Goal: Task Accomplishment & Management: Use online tool/utility

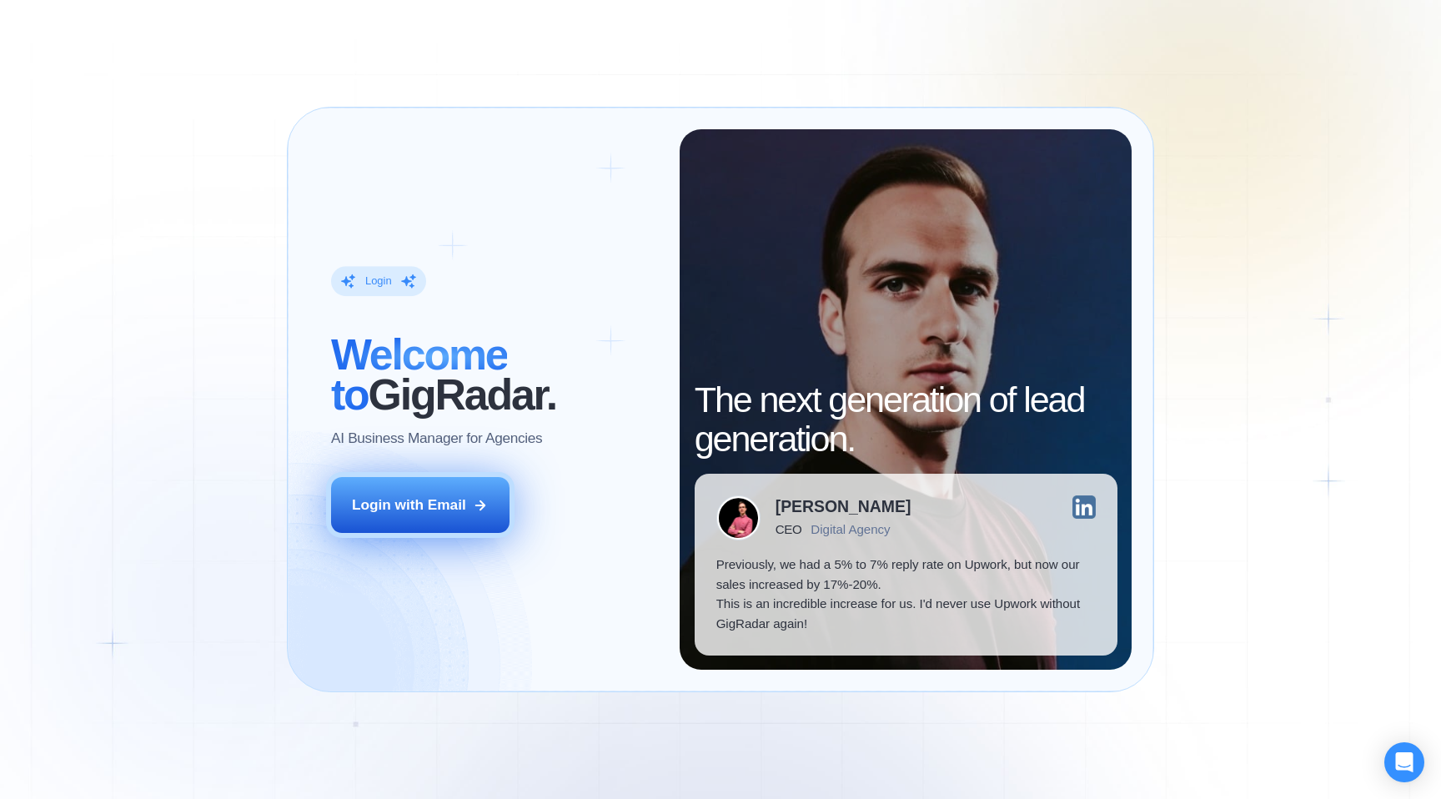
click at [402, 501] on div "Login with Email" at bounding box center [409, 505] width 114 height 20
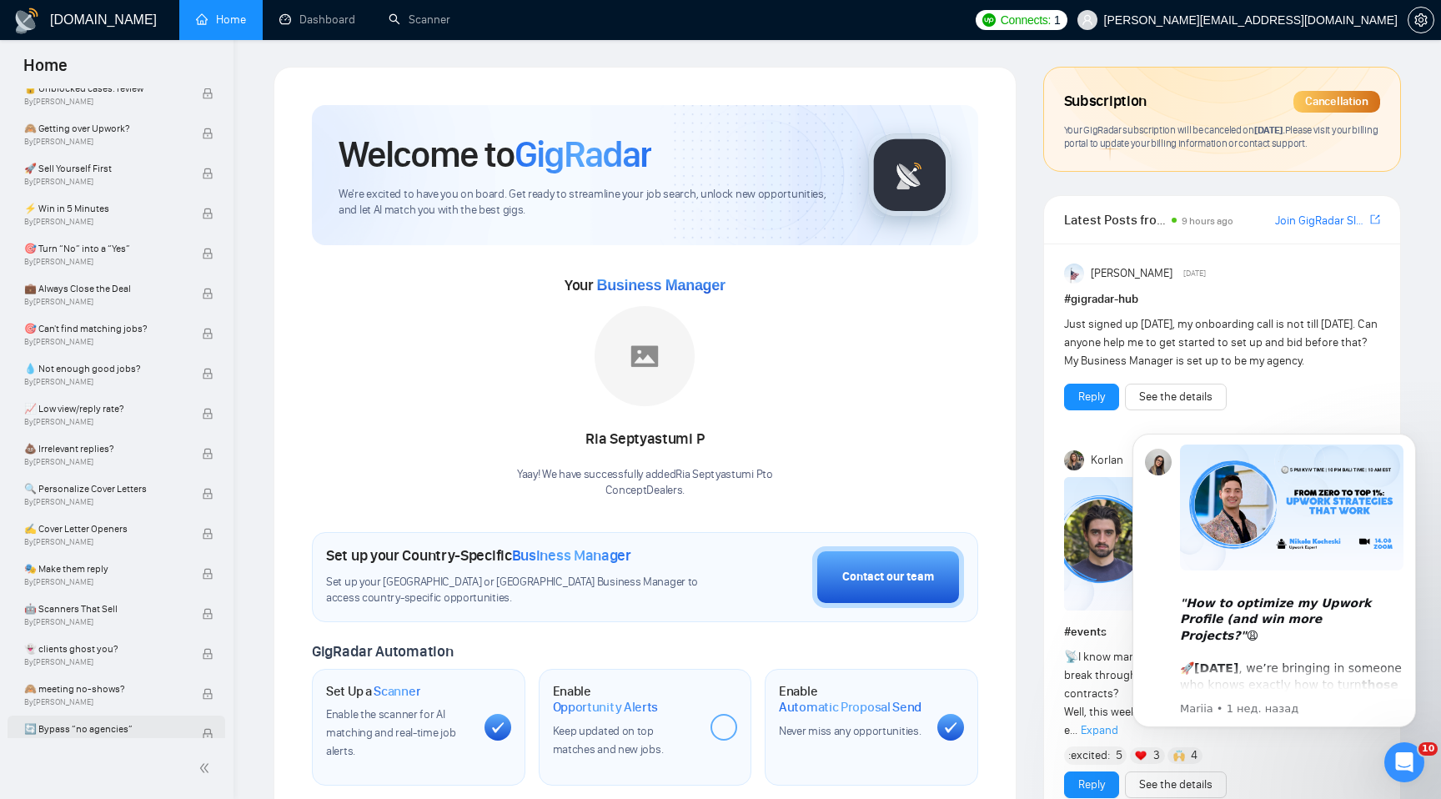
scroll to position [876, 0]
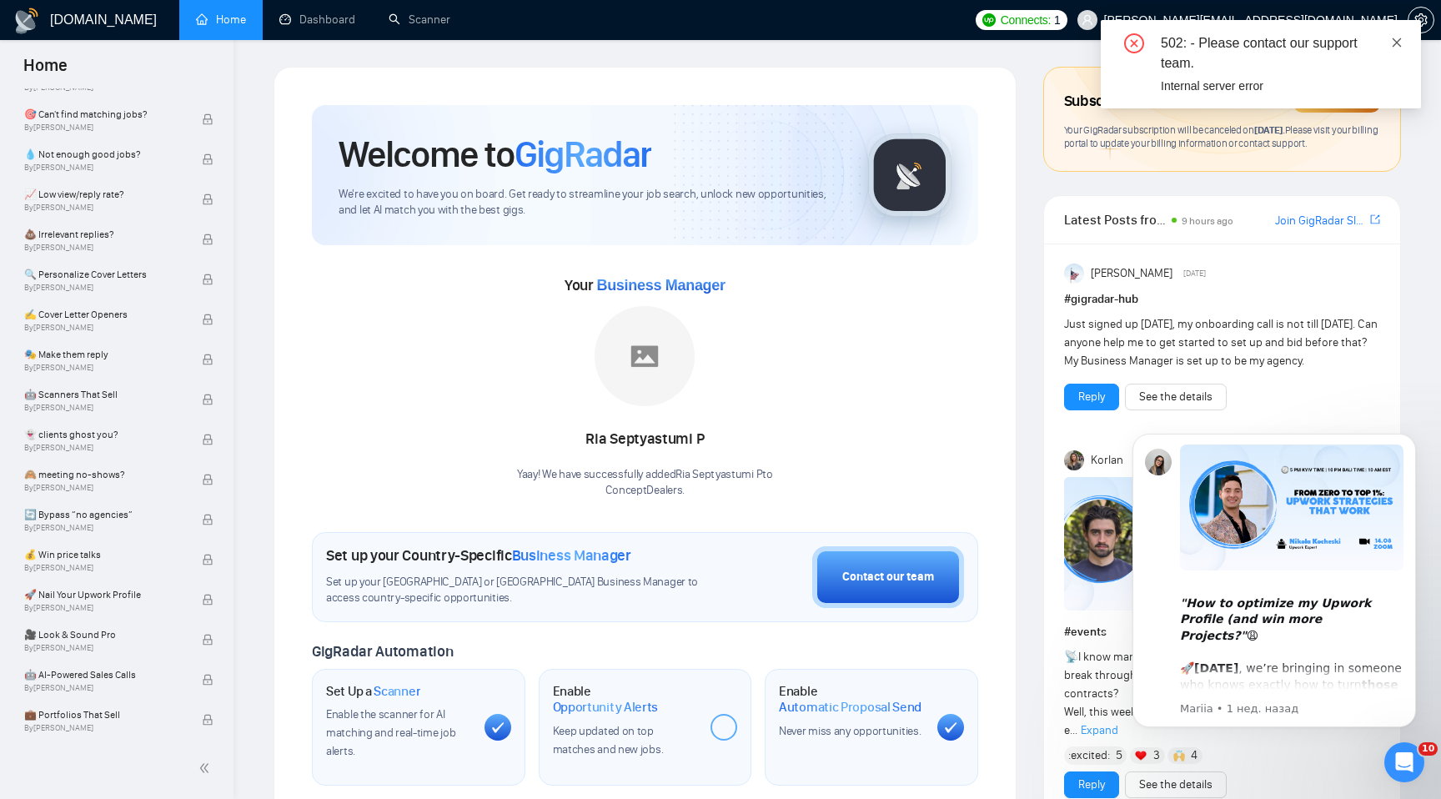
click at [1398, 41] on icon "close" at bounding box center [1397, 43] width 12 height 12
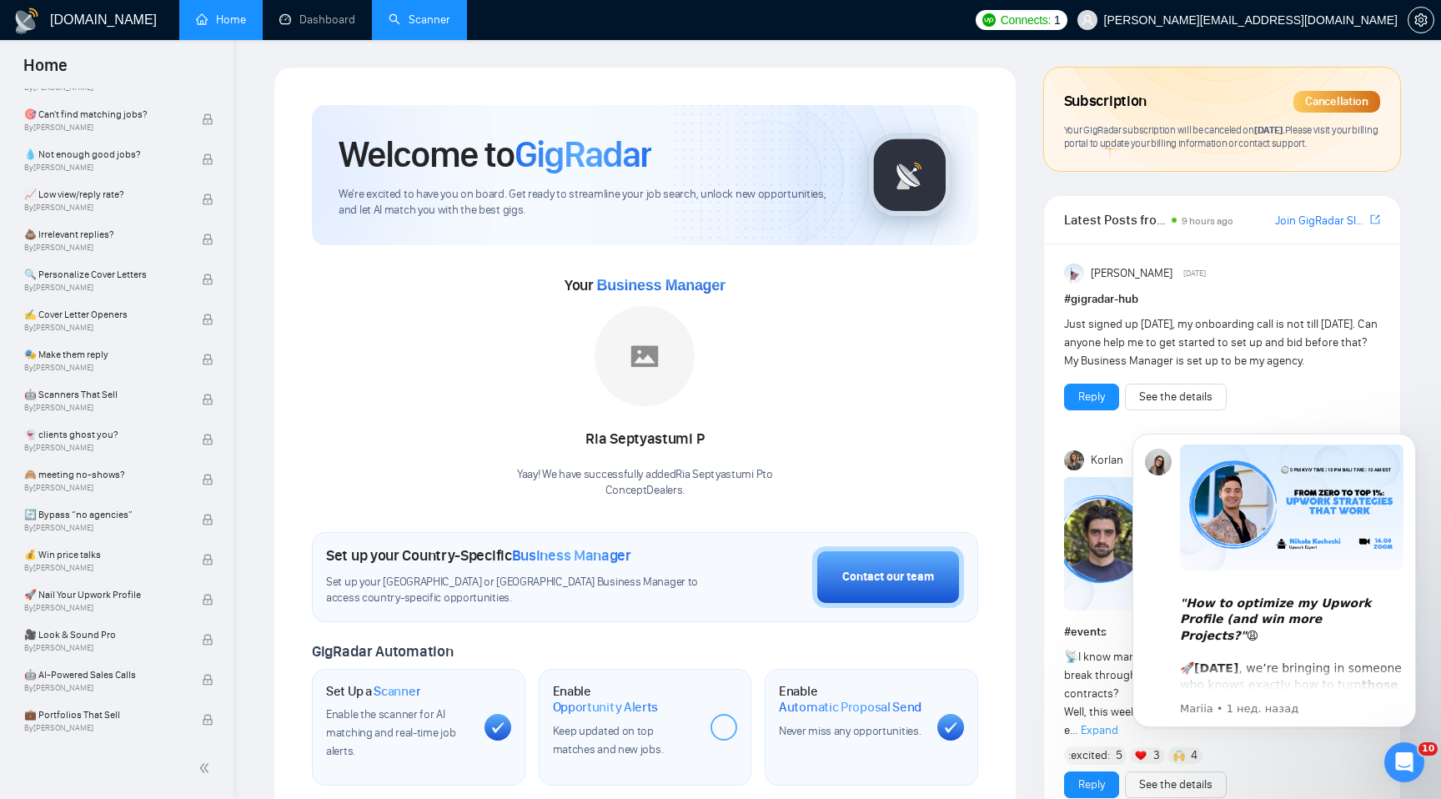
click at [430, 13] on link "Scanner" at bounding box center [420, 20] width 62 height 14
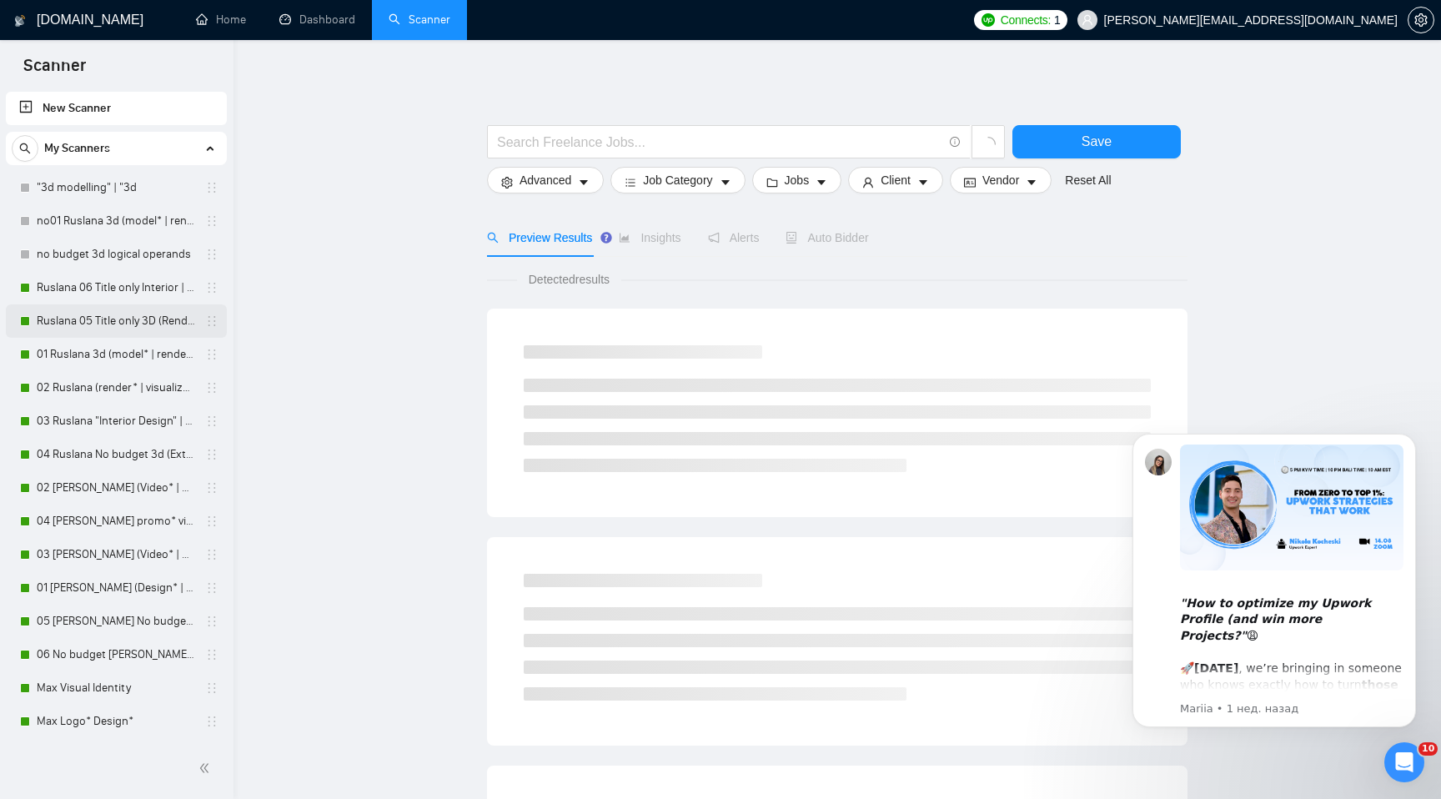
scroll to position [100, 0]
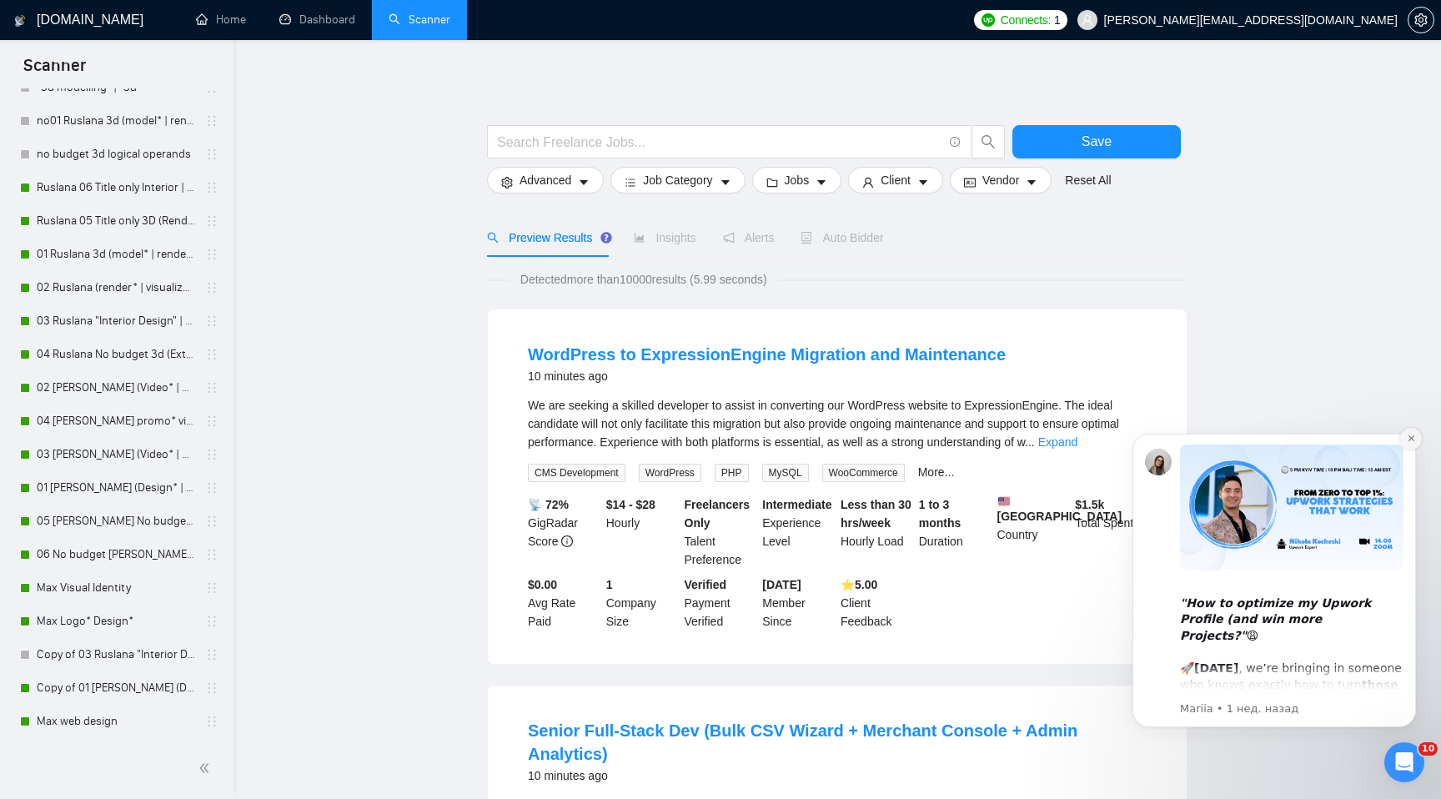
click at [1405, 434] on button "Dismiss notification" at bounding box center [1411, 439] width 22 height 22
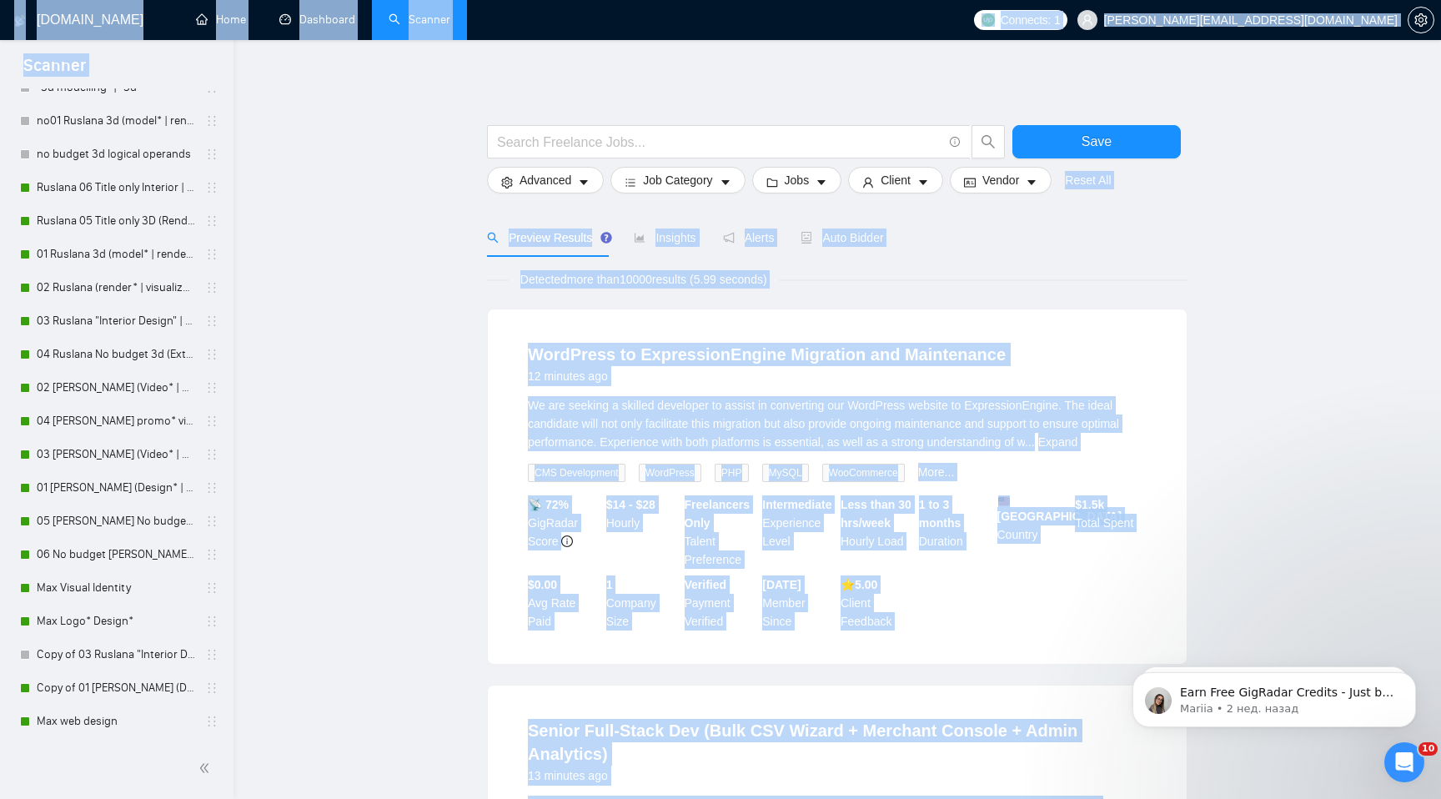
drag, startPoint x: 1440, startPoint y: 500, endPoint x: 77, endPoint y: -73, distance: 1479.2
click at [77, 0] on html "Scanner New Scanner My Scanners "3d modelling" | "3d no01 Ruslana 3d (model* | …" at bounding box center [720, 399] width 1441 height 799
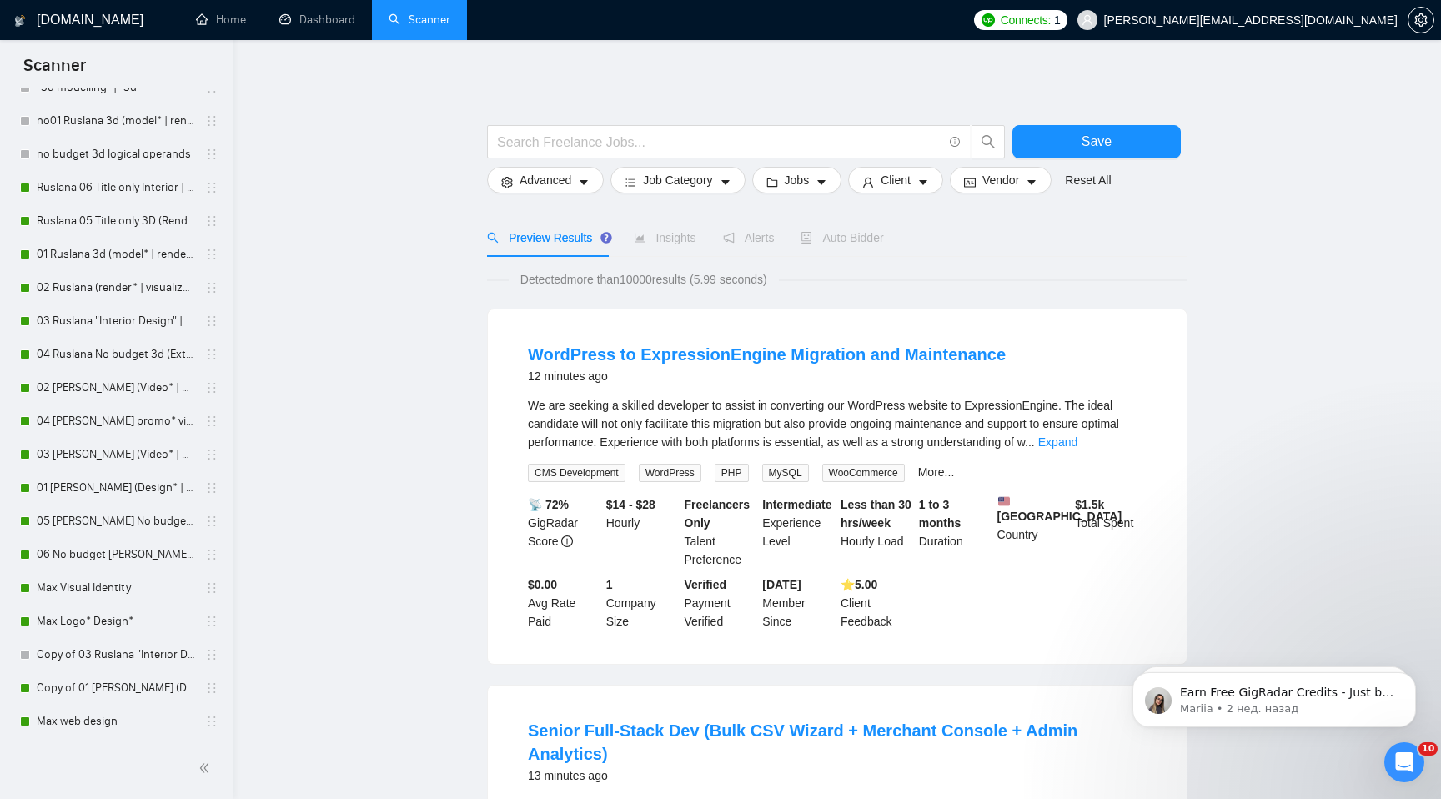
click at [294, 20] on link "Dashboard" at bounding box center [317, 20] width 76 height 14
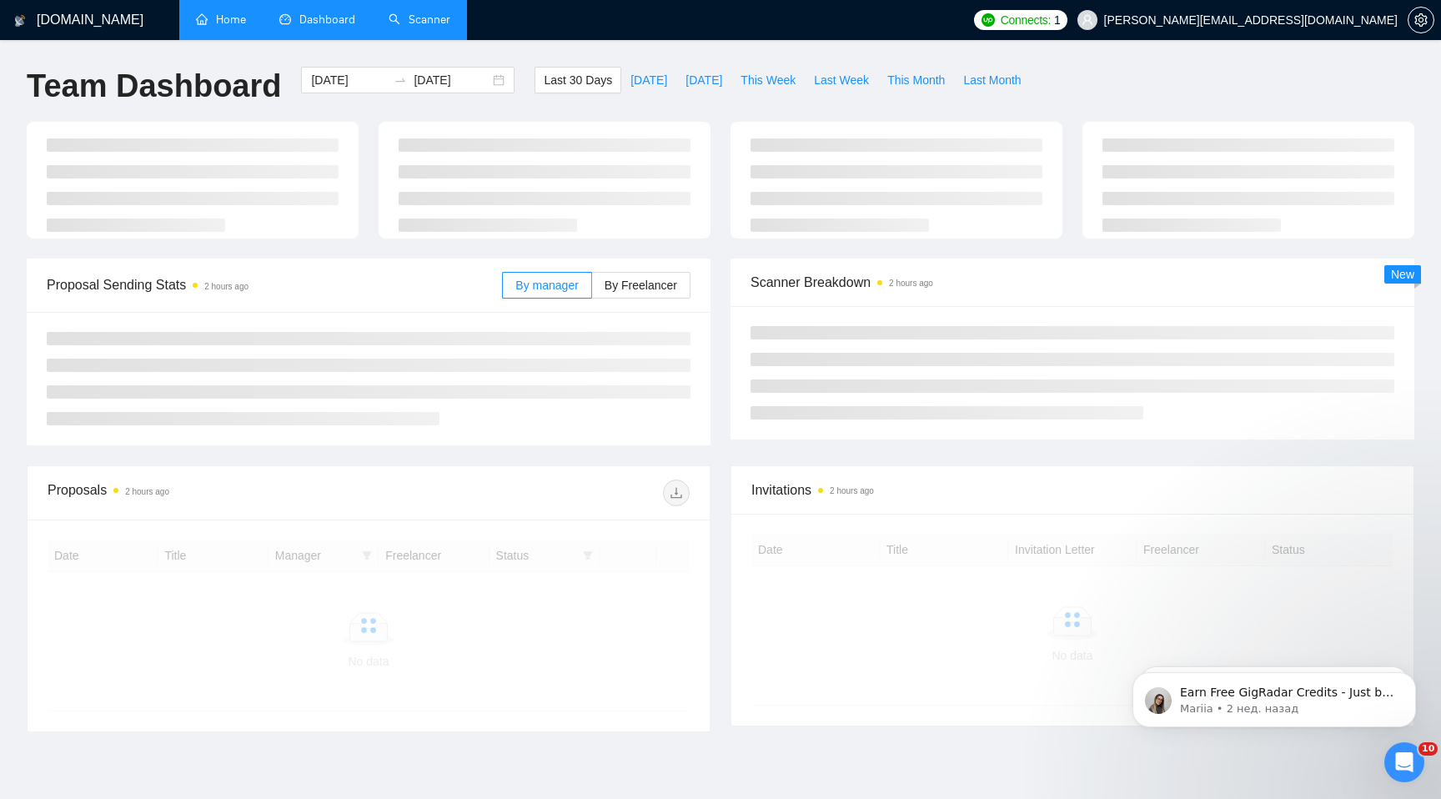
click at [233, 18] on link "Home" at bounding box center [221, 20] width 50 height 14
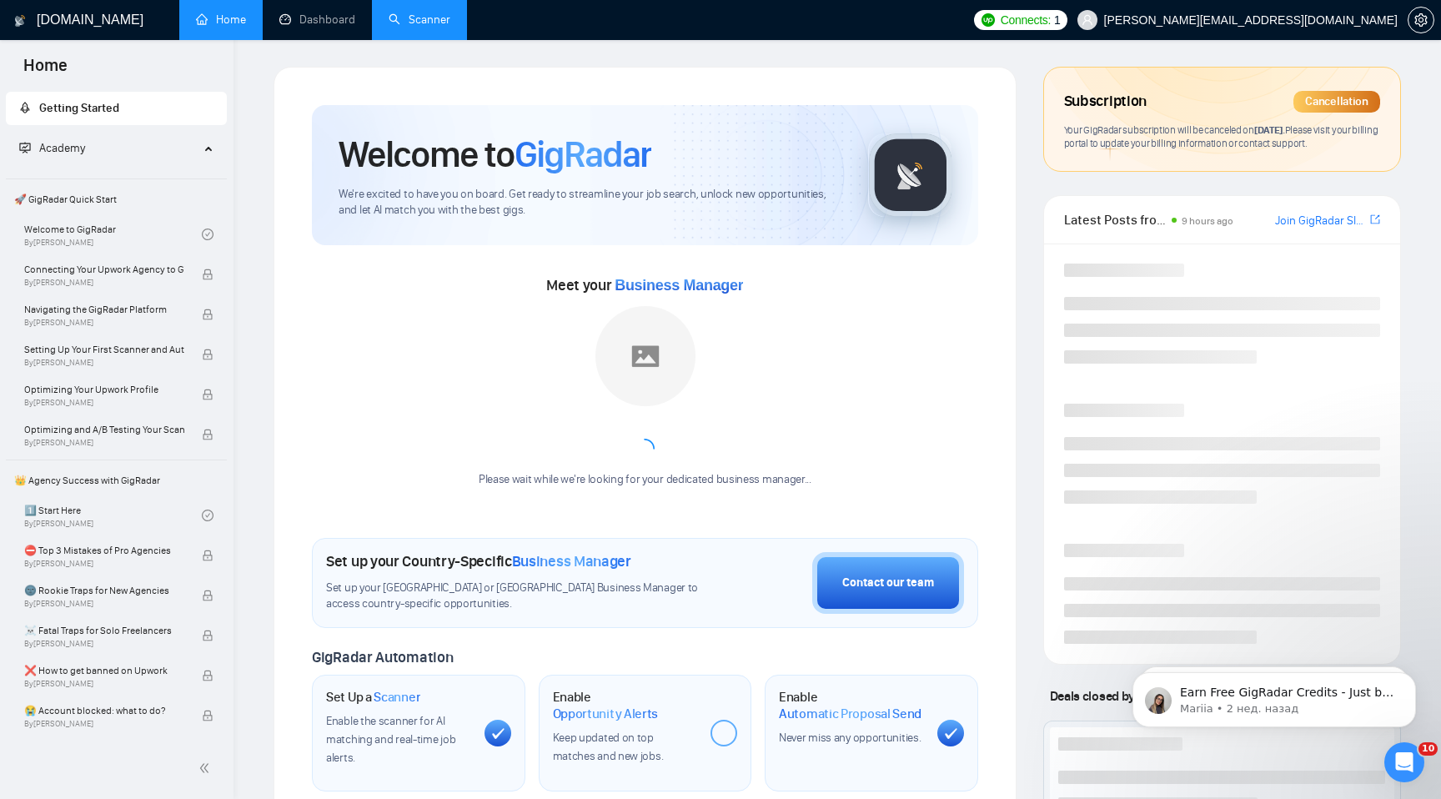
click at [429, 13] on link "Scanner" at bounding box center [420, 20] width 62 height 14
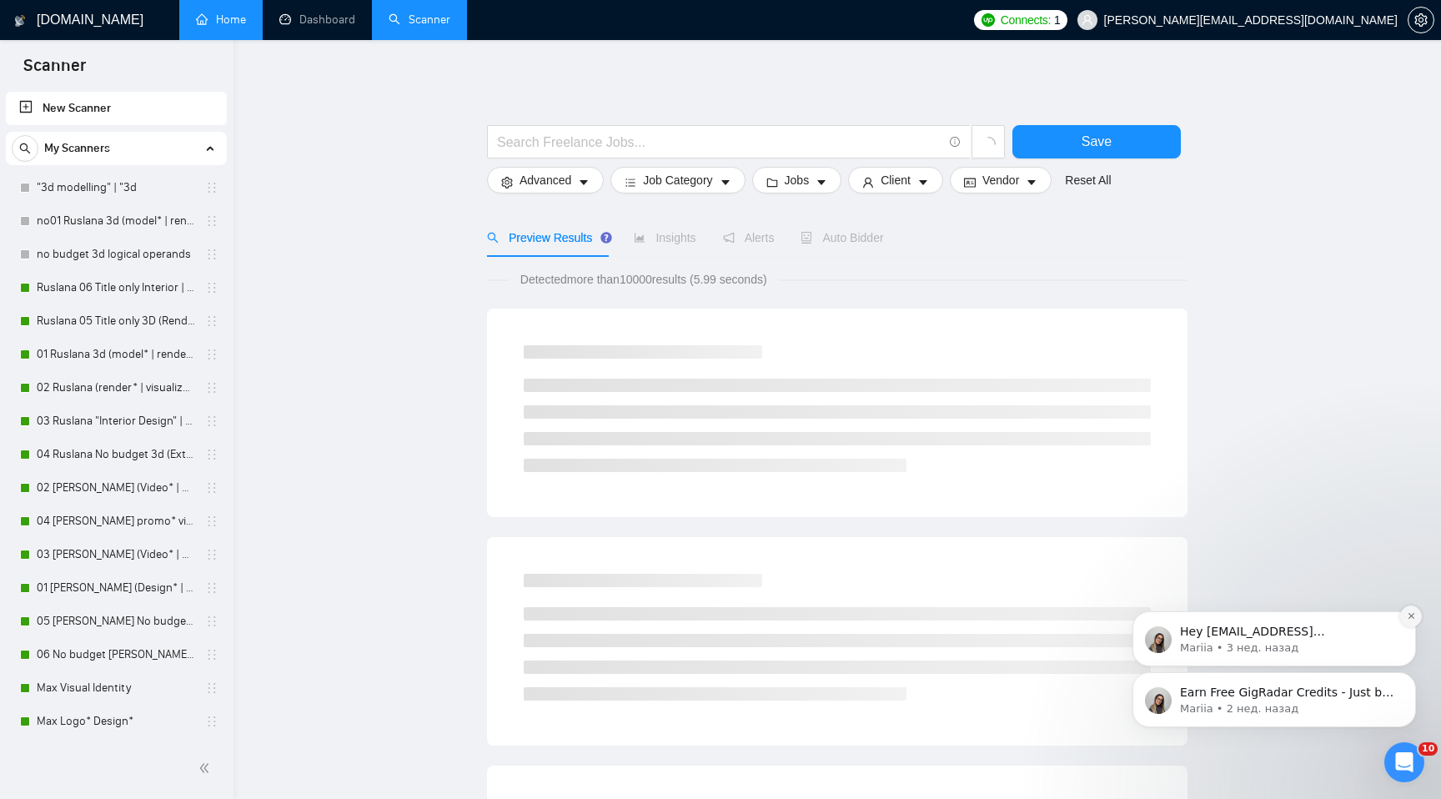
click at [1413, 617] on icon "Dismiss notification" at bounding box center [1411, 615] width 9 height 9
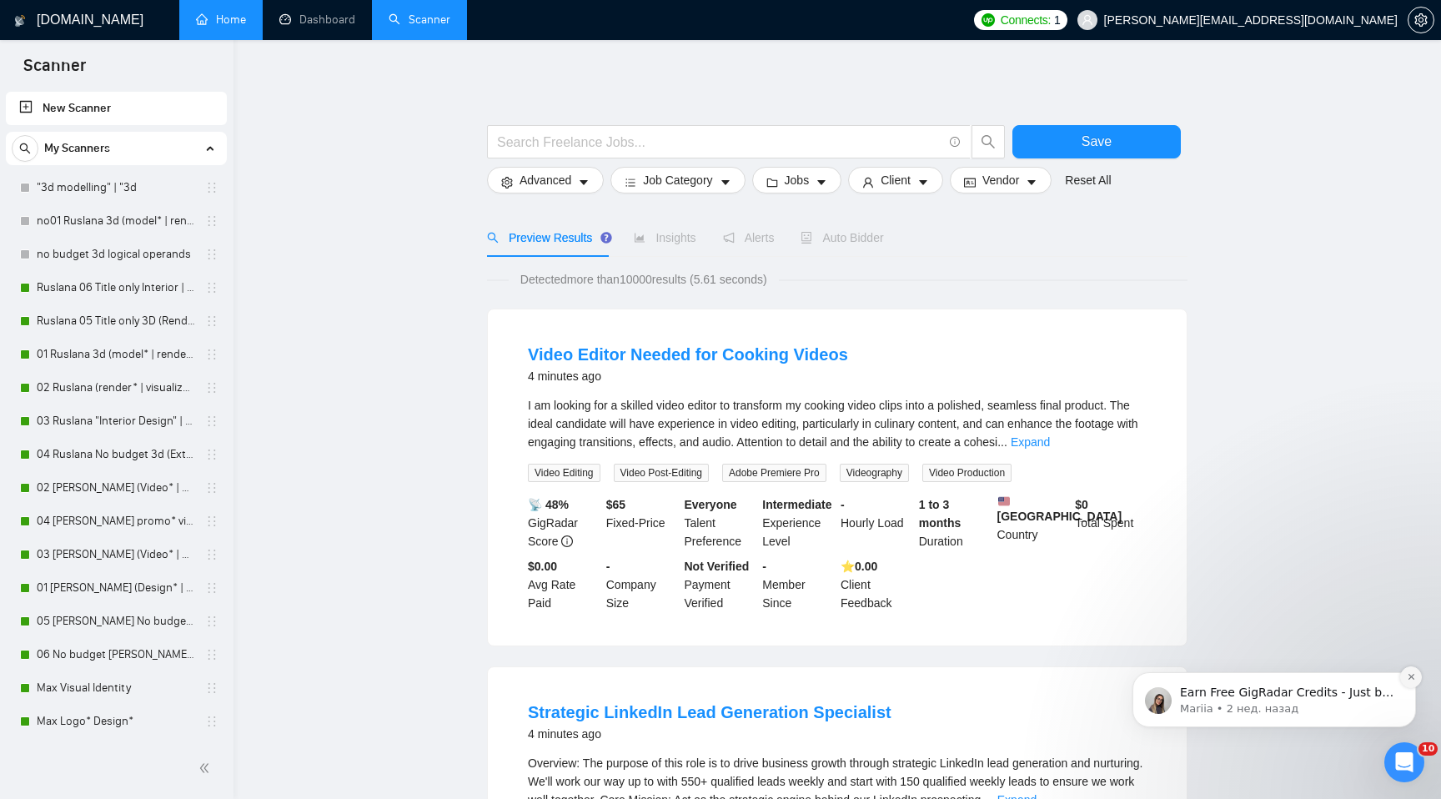
click at [1409, 680] on icon "Dismiss notification" at bounding box center [1411, 676] width 9 height 9
